Goal: Find contact information: Find contact information

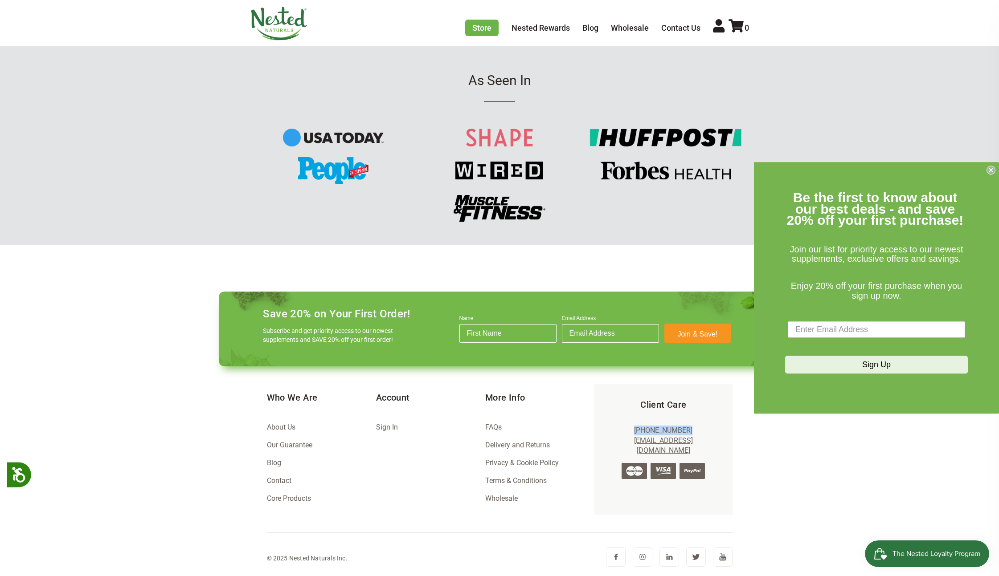
drag, startPoint x: 693, startPoint y: 426, endPoint x: 635, endPoint y: 428, distance: 57.5
click at [635, 428] on p "1-866-992-3677 support@nestednaturals.com" at bounding box center [662, 441] width 109 height 30
copy link "[PHONE_NUMBER]"
click at [277, 480] on link "Contact" at bounding box center [279, 481] width 24 height 8
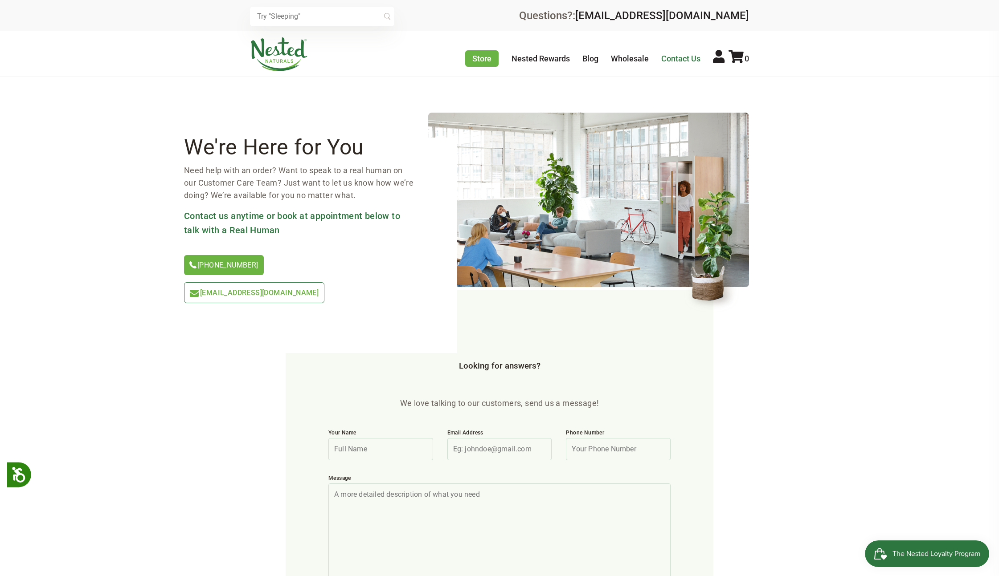
click at [670, 54] on link "Contact Us" at bounding box center [680, 58] width 39 height 9
